Goal: Communication & Community: Answer question/provide support

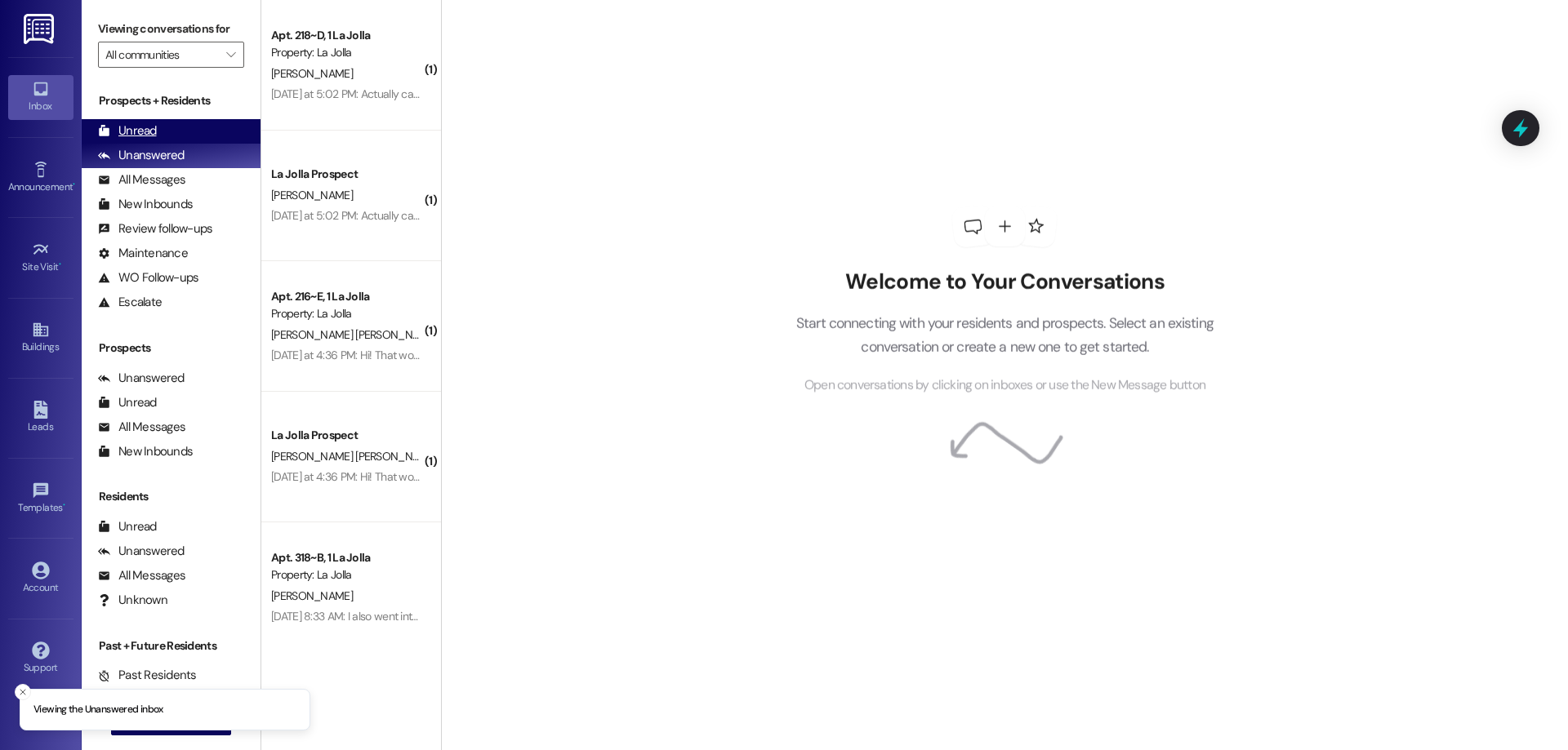
click at [142, 131] on div "Unread" at bounding box center [126, 131] width 58 height 17
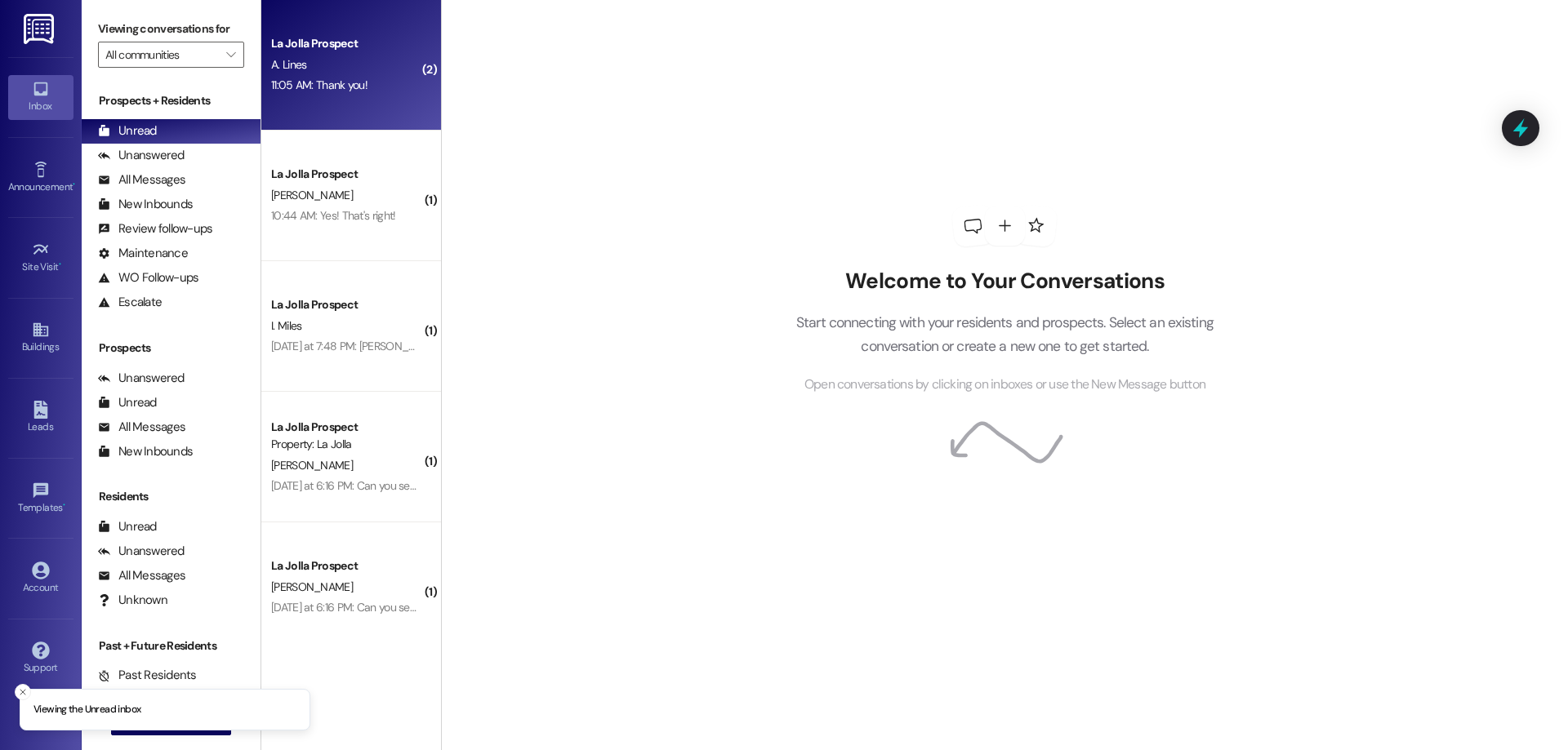
click at [357, 86] on div "11:05 AM: Thank you! 11:05 AM: Thank you!" at bounding box center [347, 85] width 154 height 20
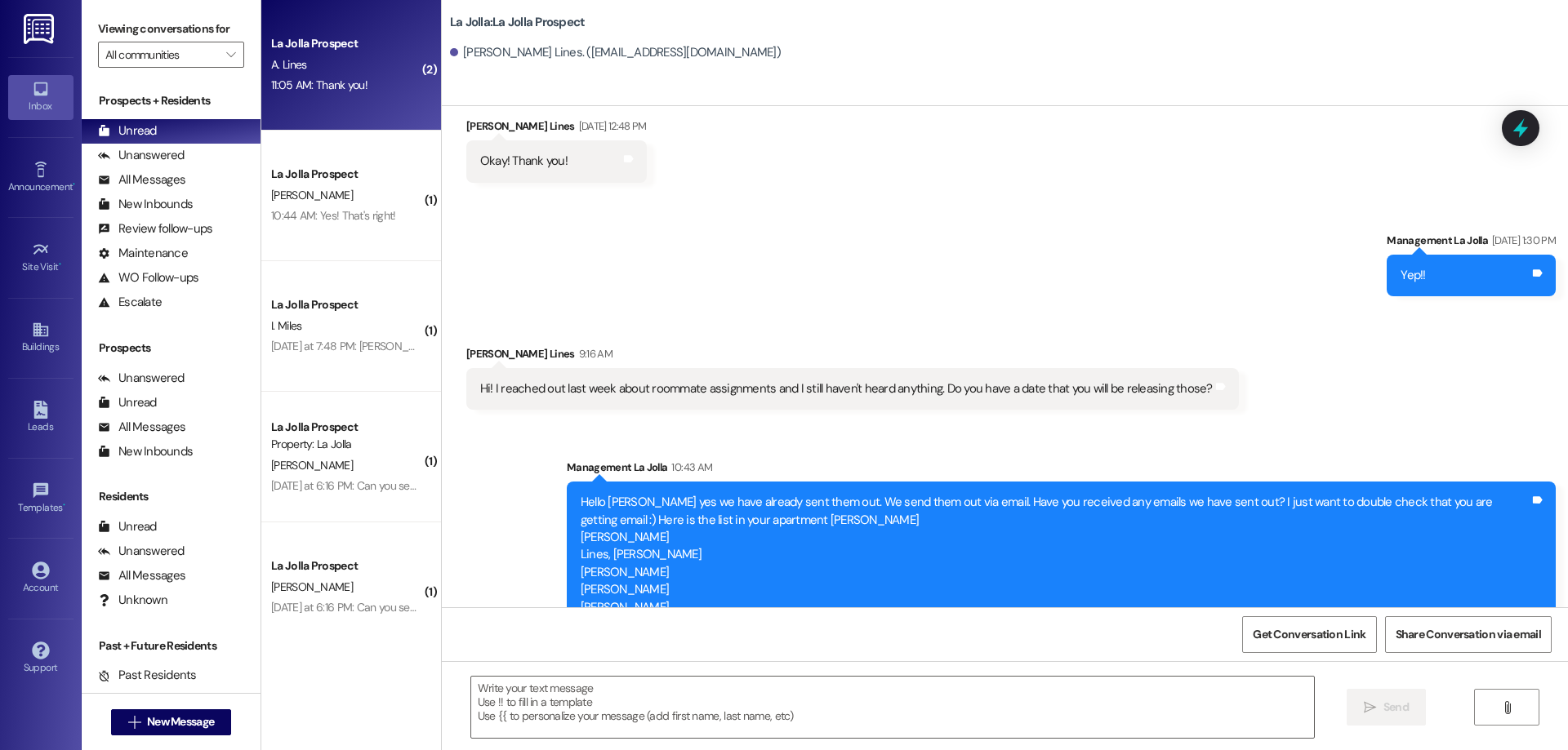
scroll to position [1705, 0]
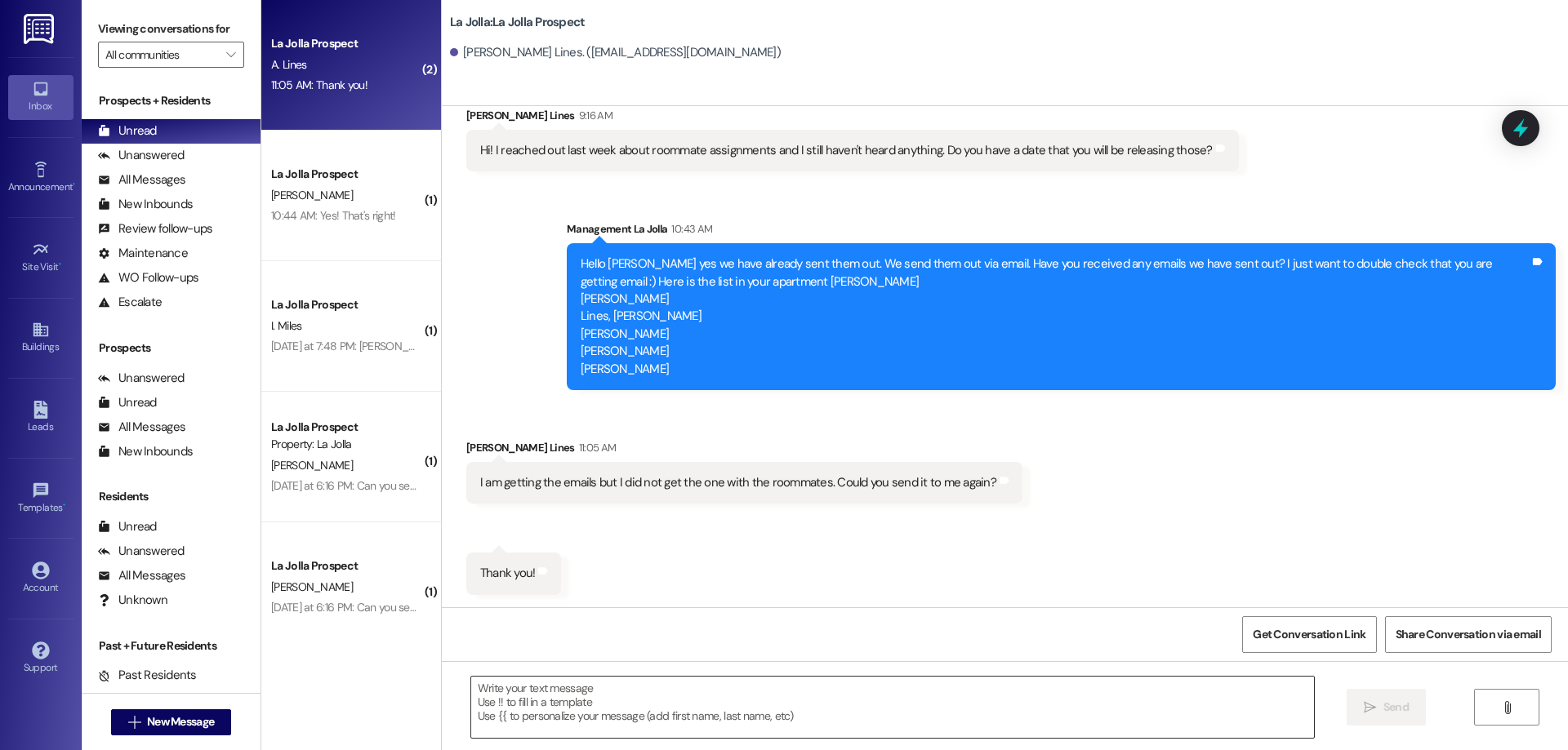
click at [648, 707] on textarea at bounding box center [892, 707] width 843 height 61
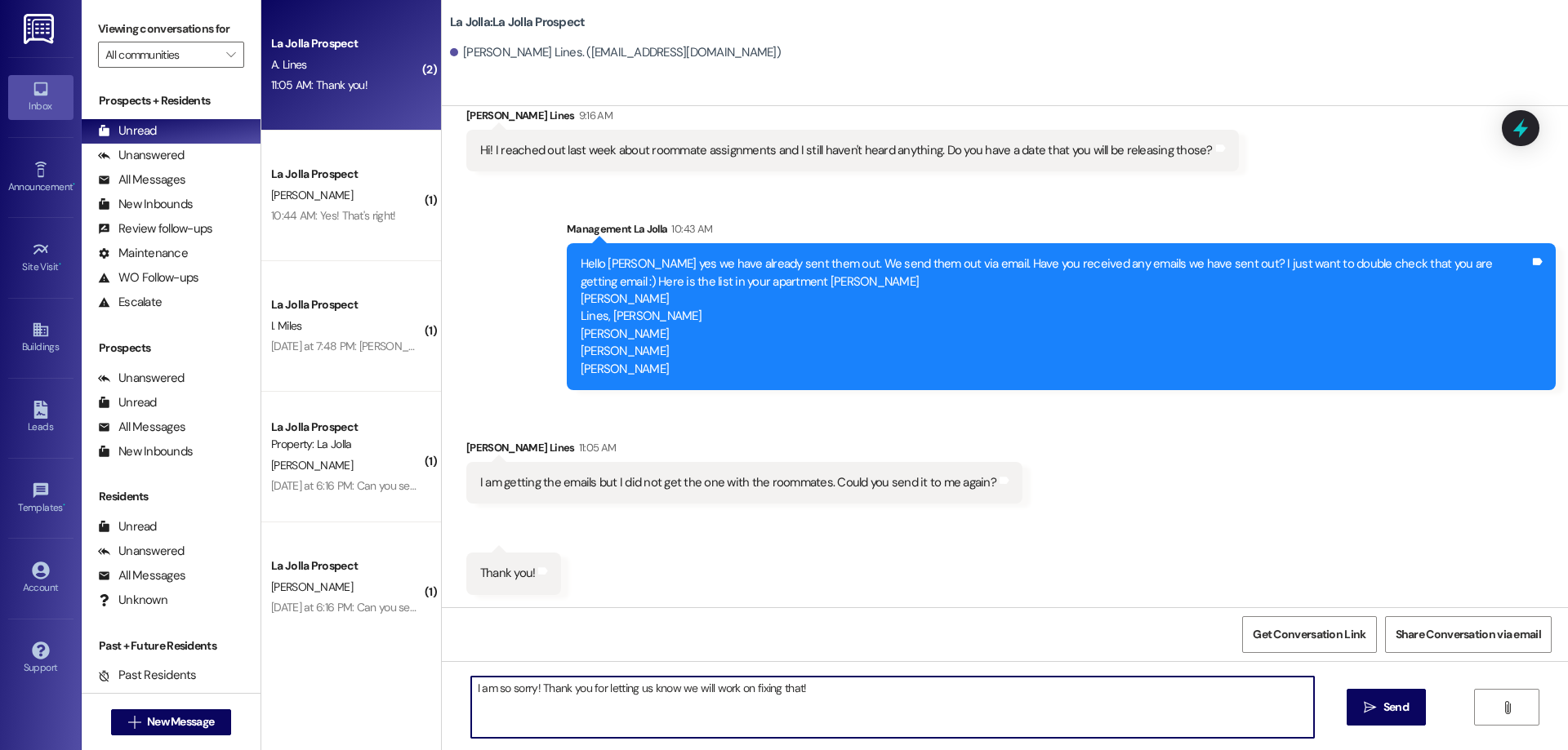
type textarea "I am so sorry! Thank you for letting us know we will work on fixing that!"
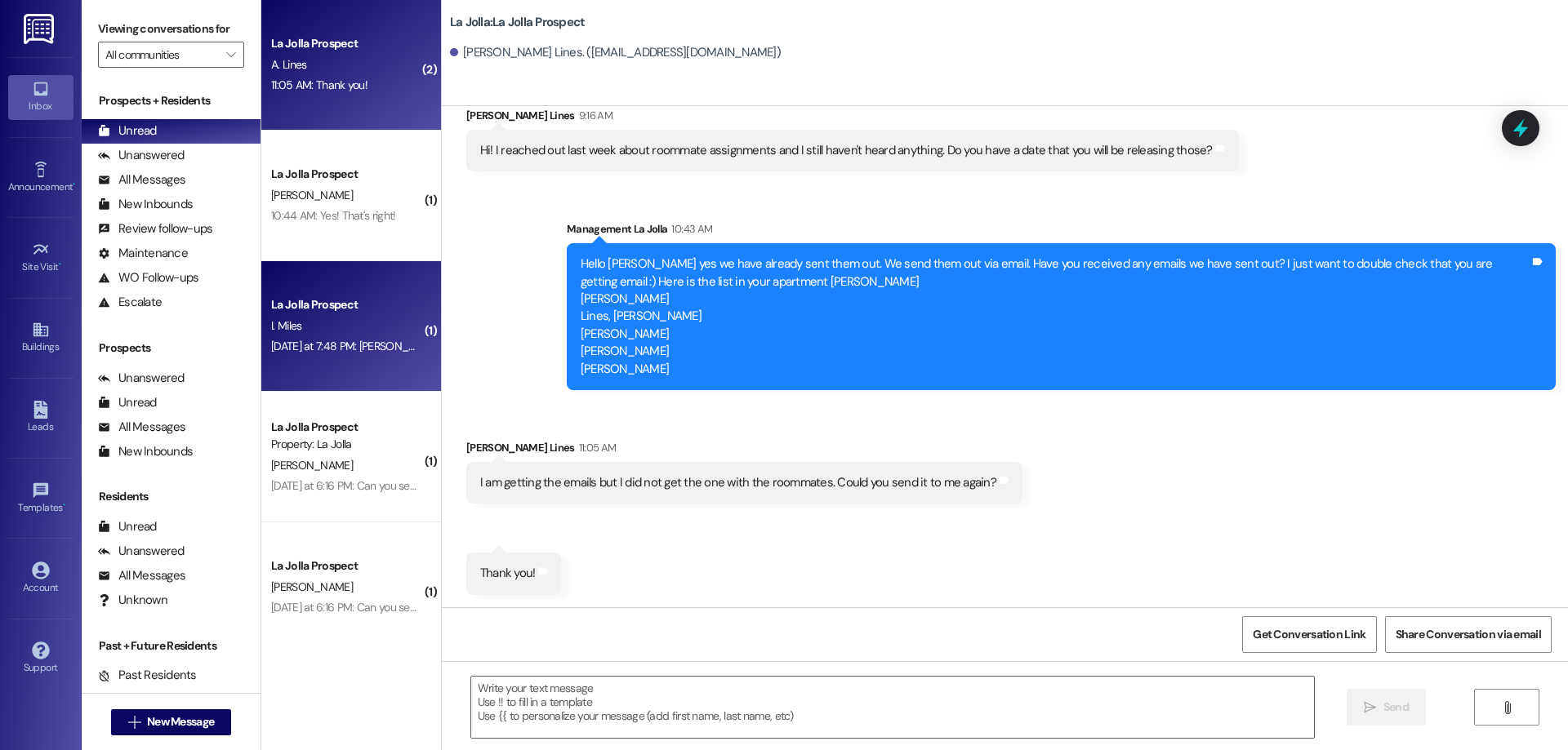
click at [332, 353] on div "[DATE] at 7:48 PM: [PERSON_NAME]! So it's due on the first but doesn't open til…" at bounding box center [522, 345] width 503 height 14
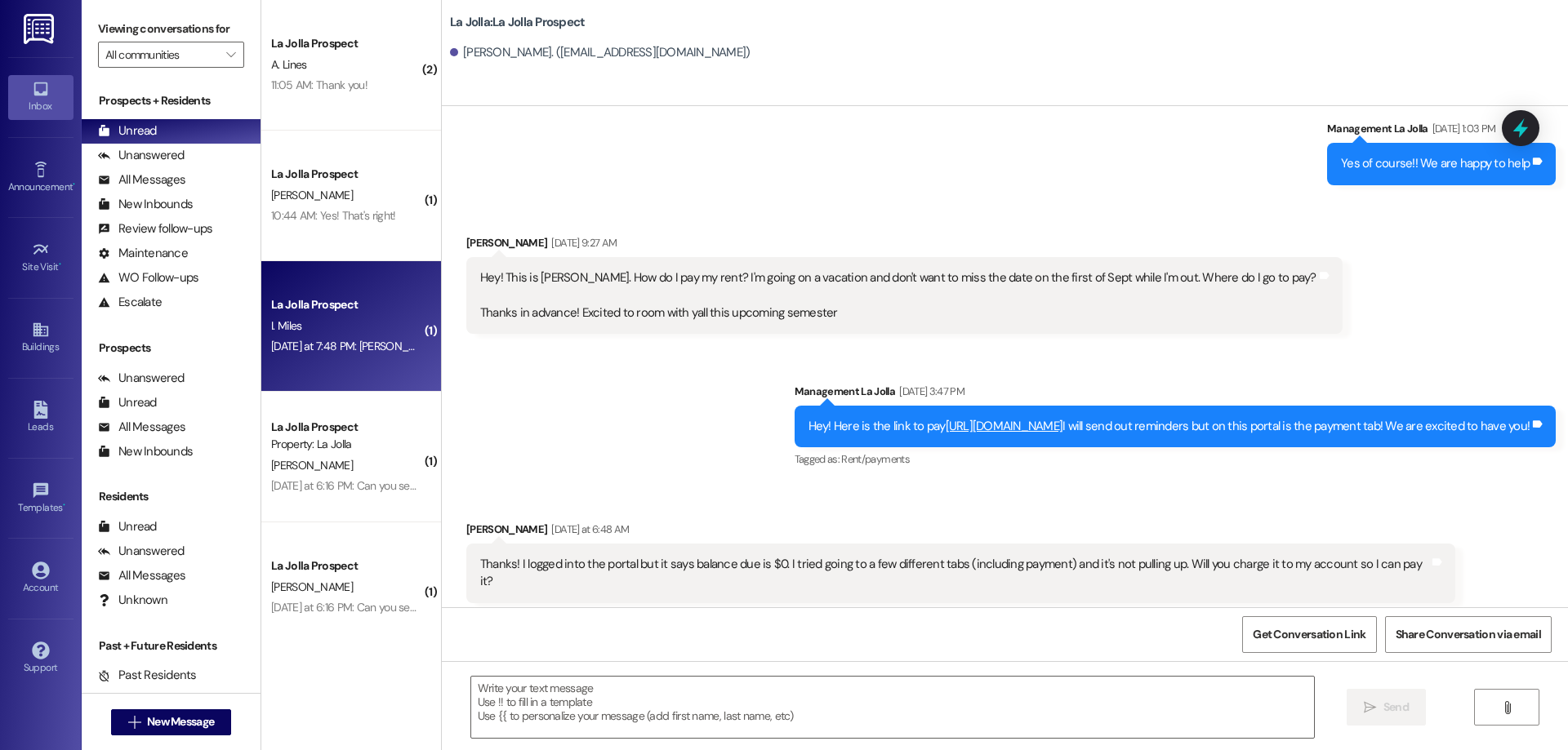
scroll to position [1908, 0]
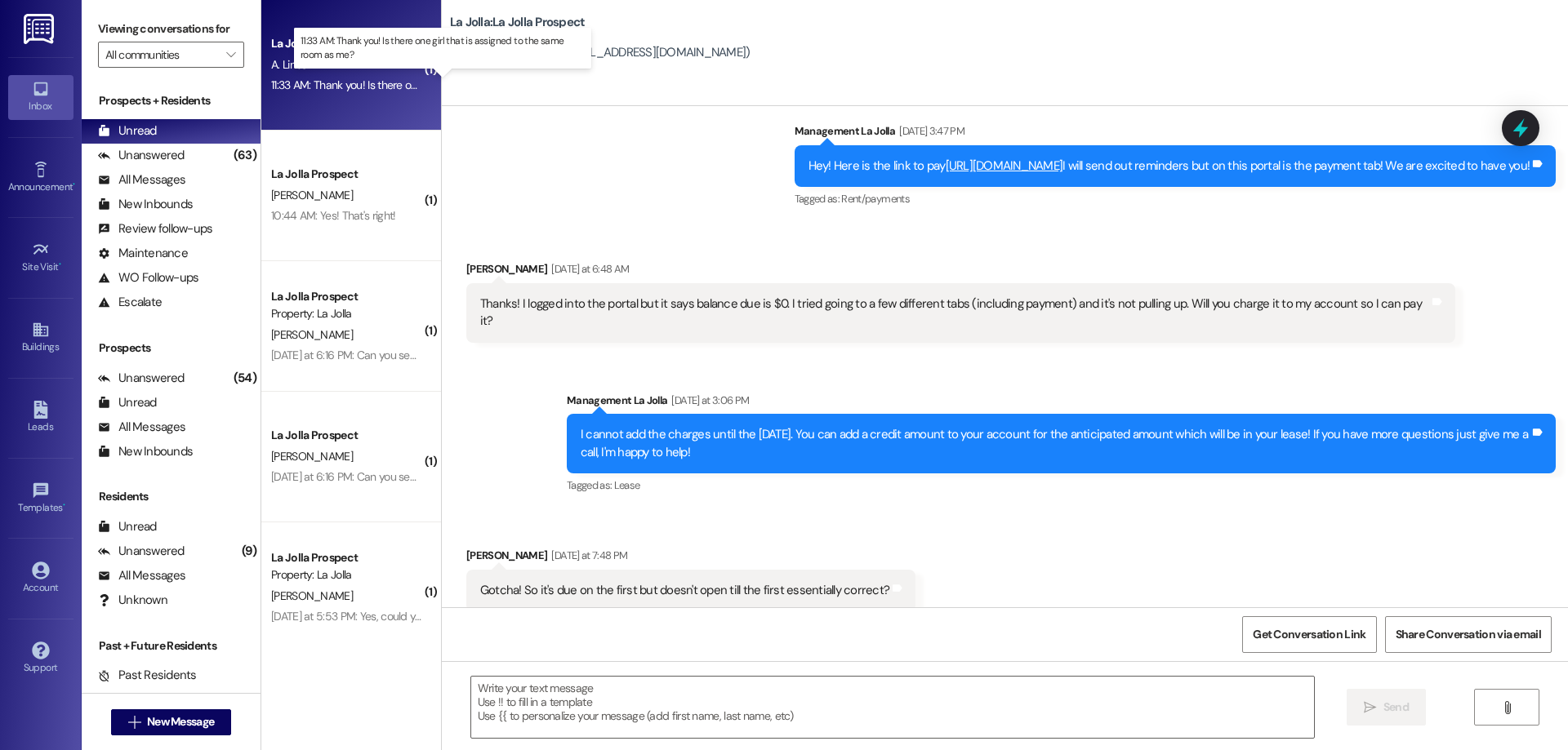
click at [347, 87] on div "11:33 AM: Thank you! Is there one girl that is assigned to the same room as me?…" at bounding box center [455, 84] width 369 height 14
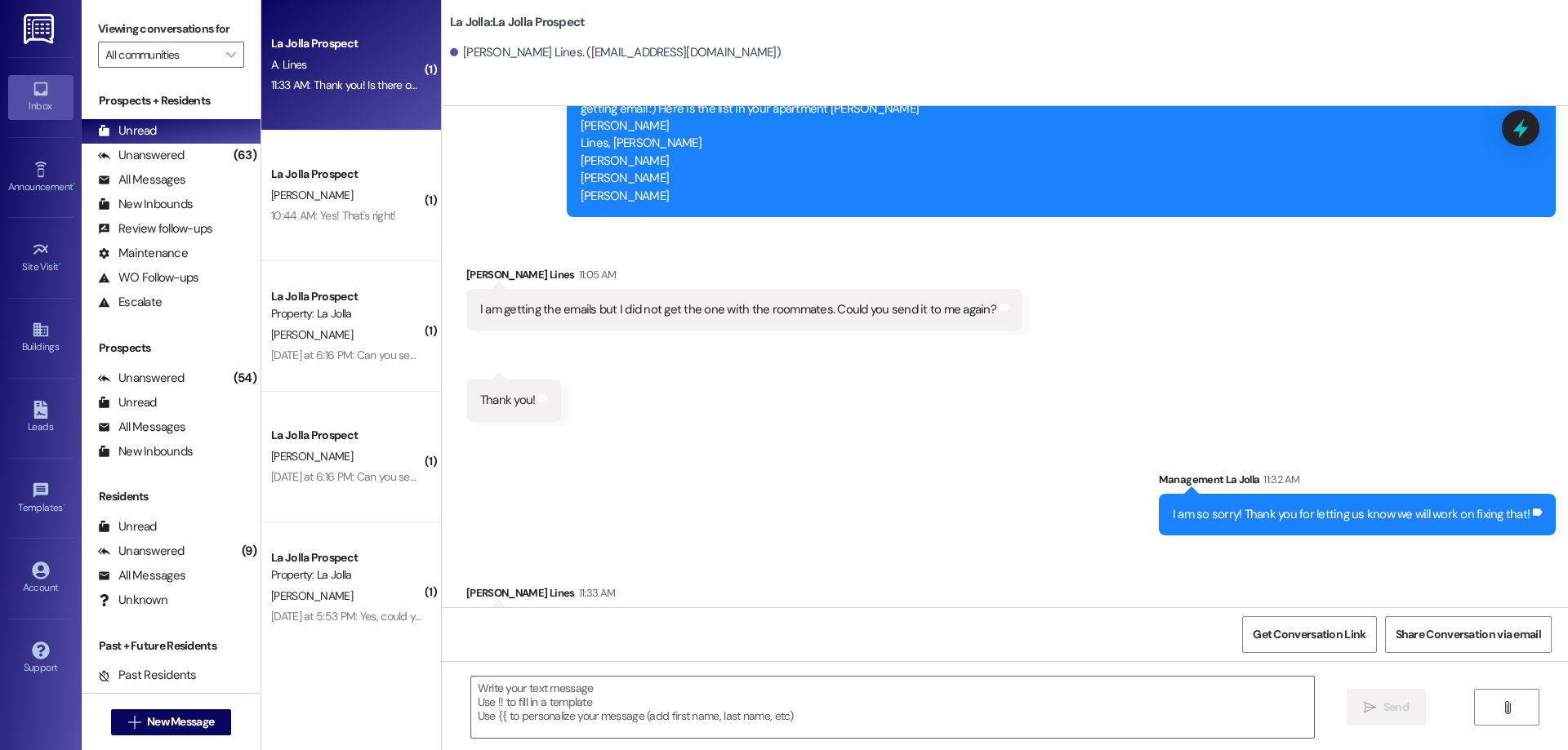
scroll to position [1932, 0]
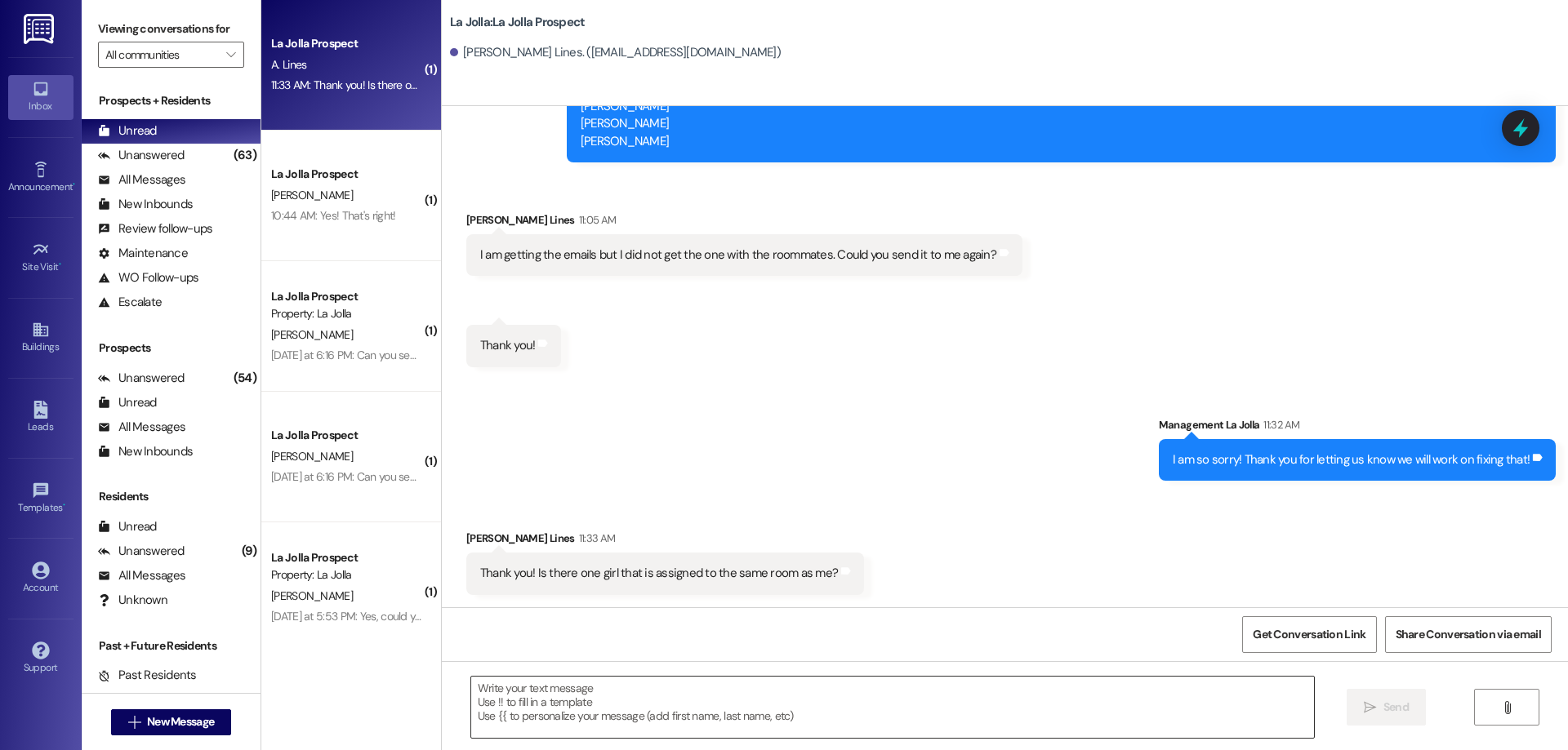
click at [593, 713] on textarea at bounding box center [892, 707] width 843 height 61
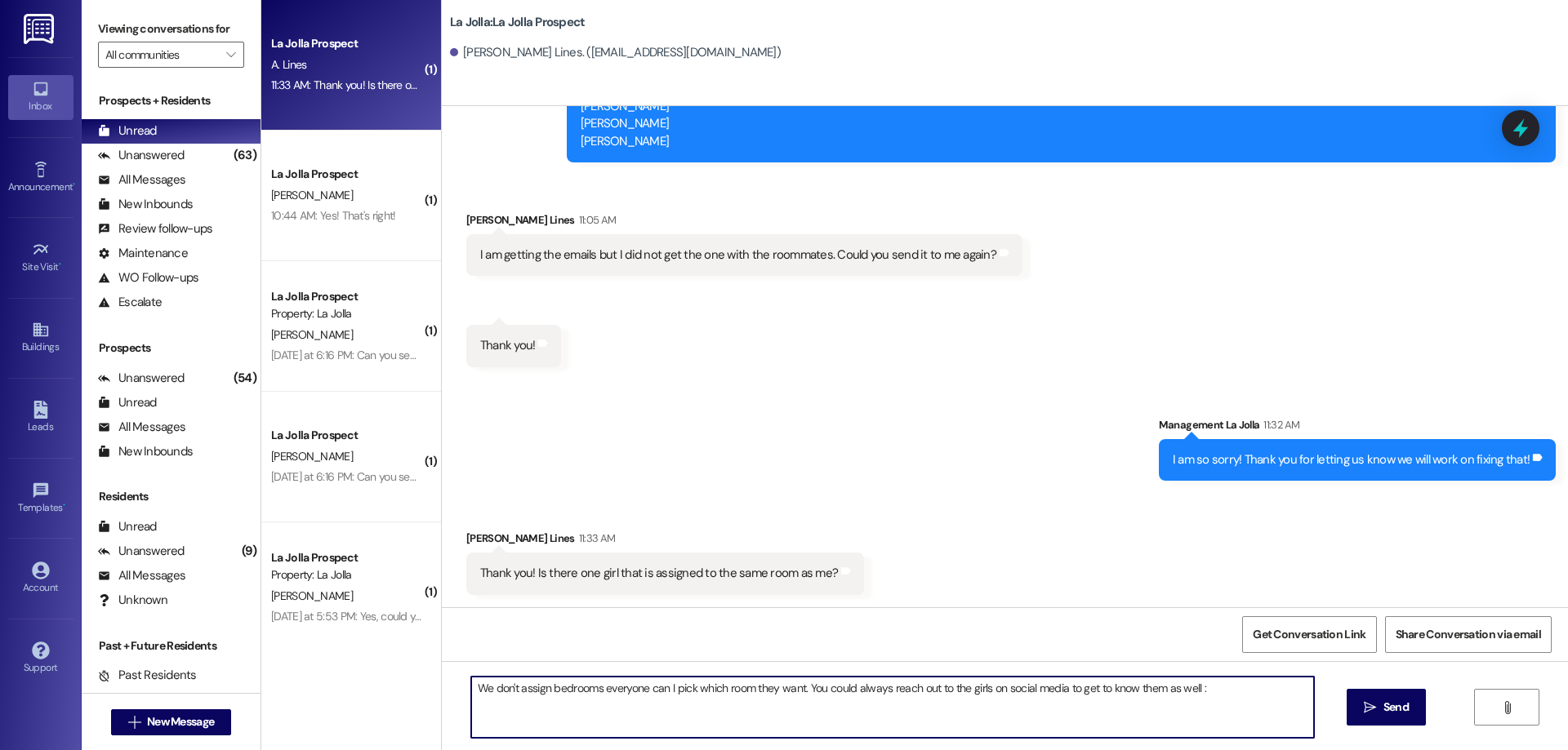
type textarea "We don't assign bedrooms everyone can I pick which room they want. You could al…"
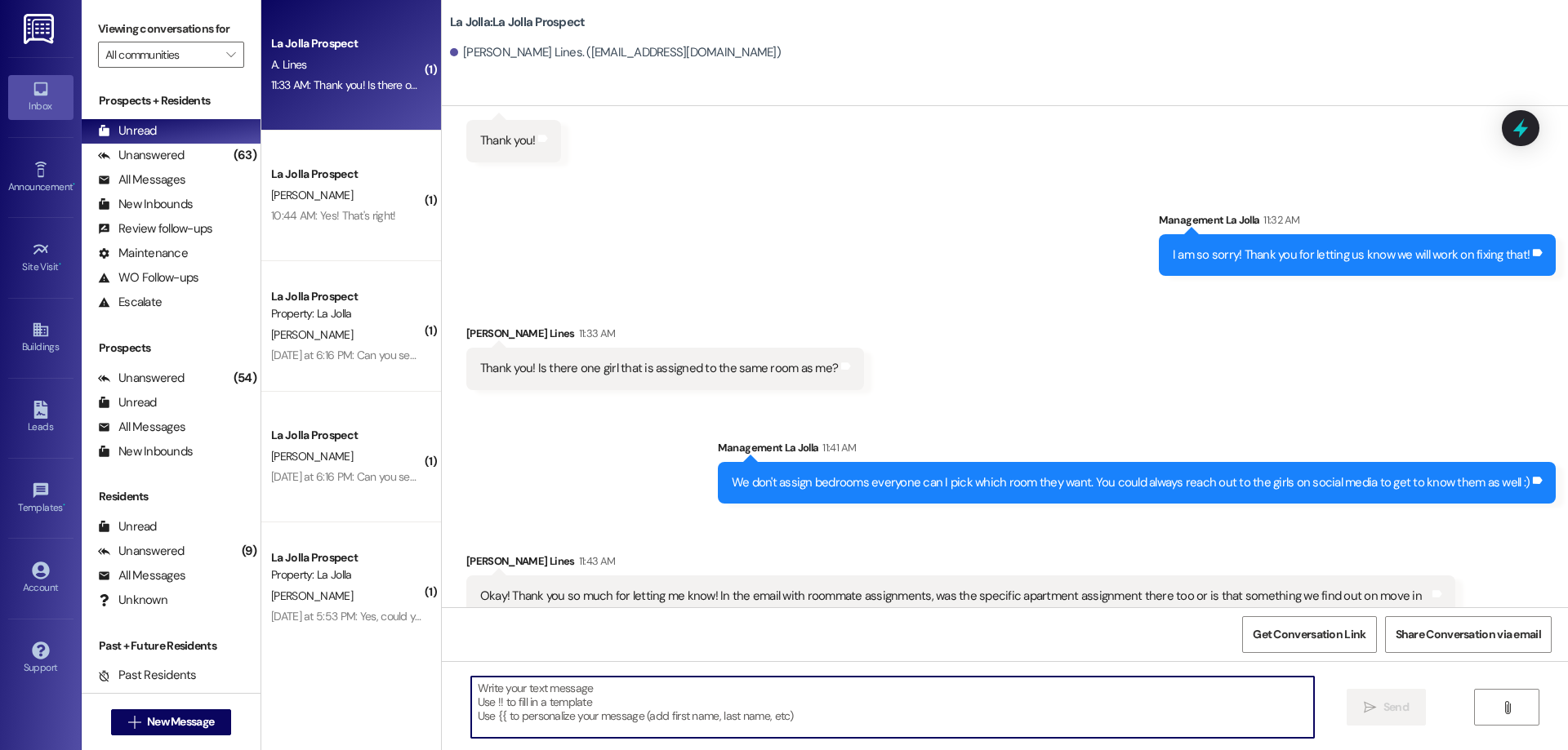
scroll to position [2159, 0]
